Goal: Navigation & Orientation: Understand site structure

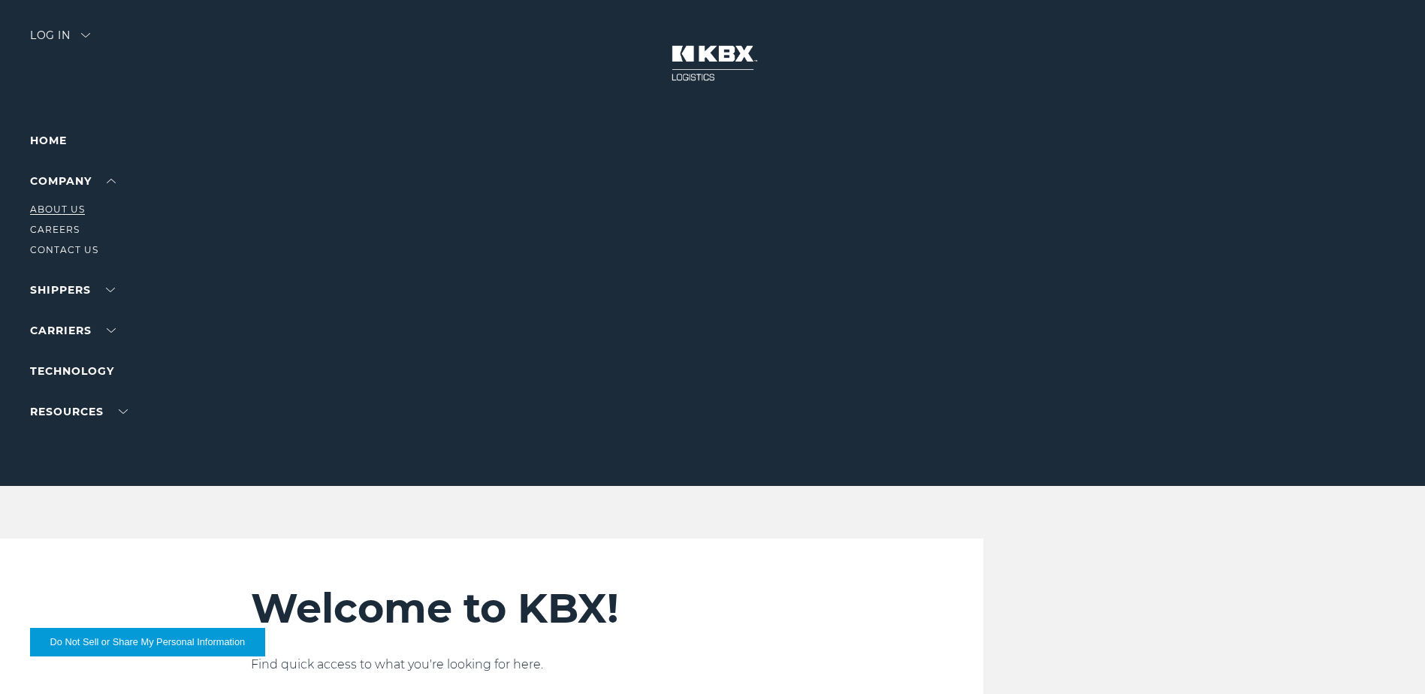
click at [79, 206] on link "About Us" at bounding box center [57, 209] width 55 height 11
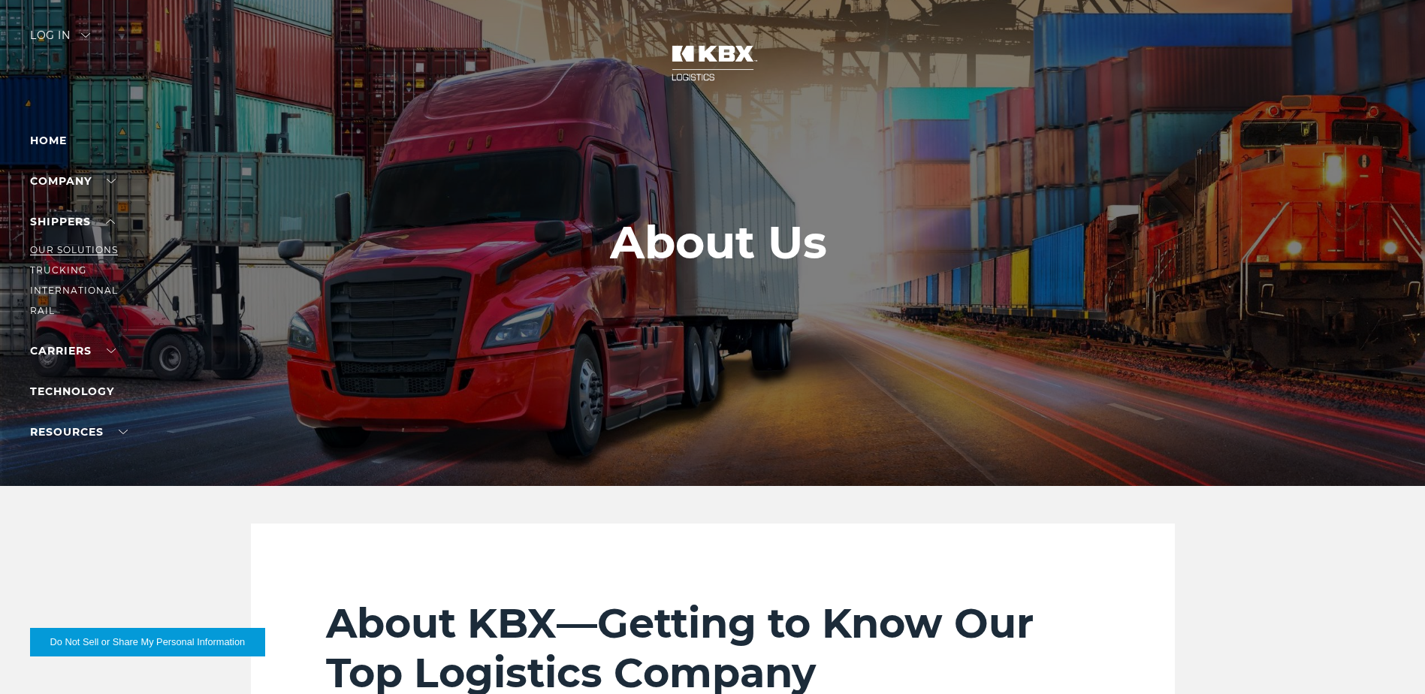
click at [80, 247] on link "Our Solutions" at bounding box center [74, 249] width 88 height 11
click at [82, 412] on link "In The News" at bounding box center [65, 411] width 71 height 11
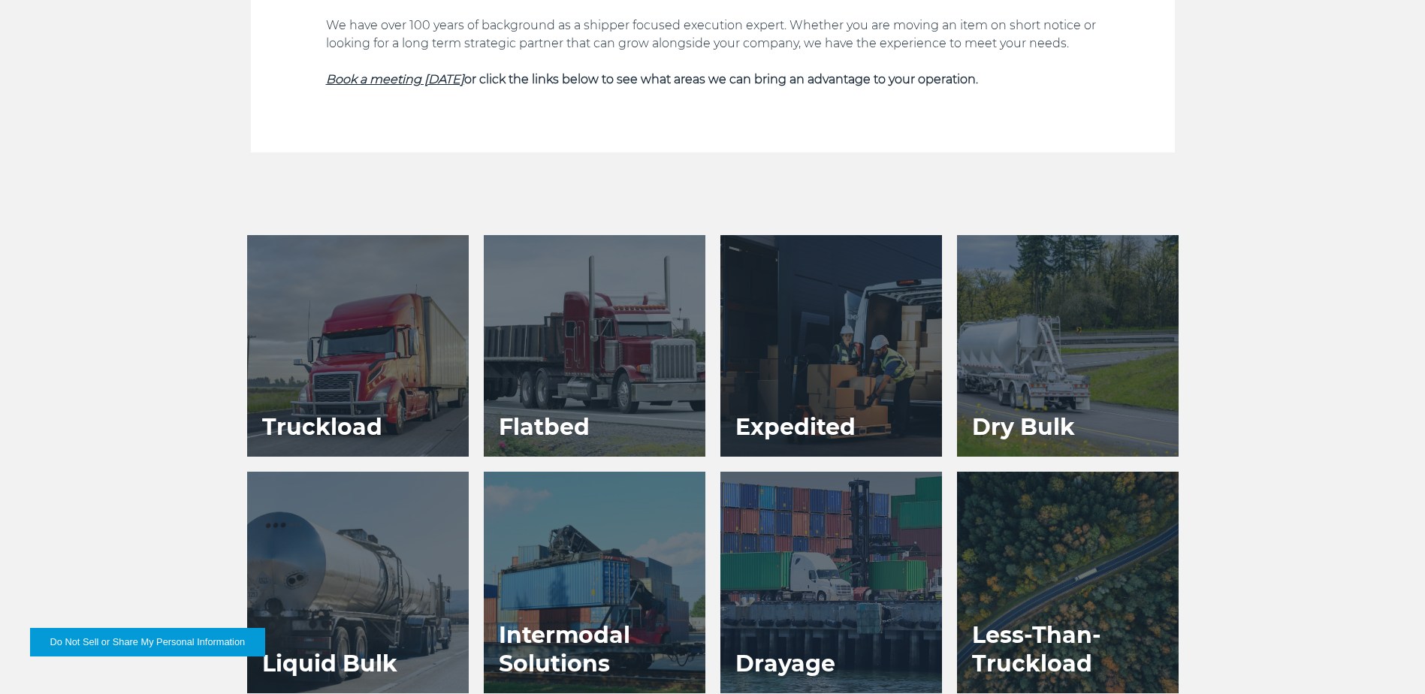
scroll to position [714, 0]
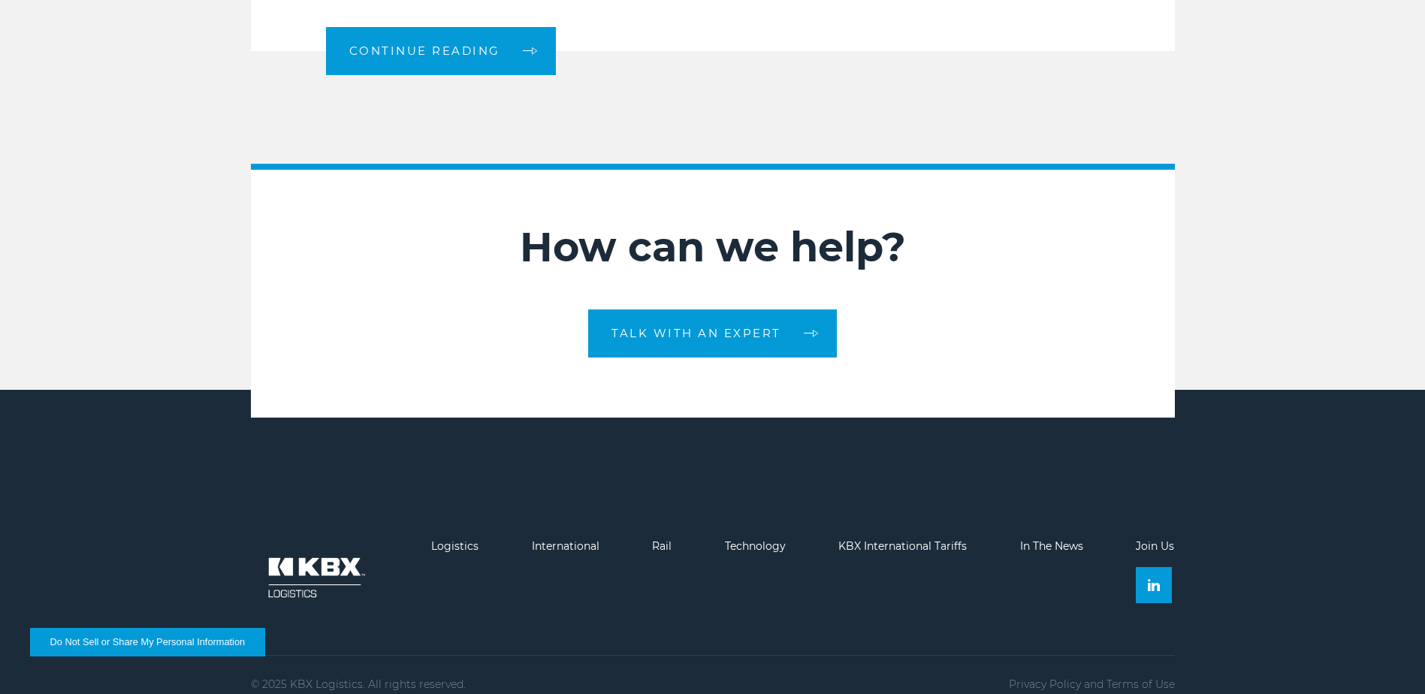
scroll to position [1990, 0]
